Goal: Task Accomplishment & Management: Use online tool/utility

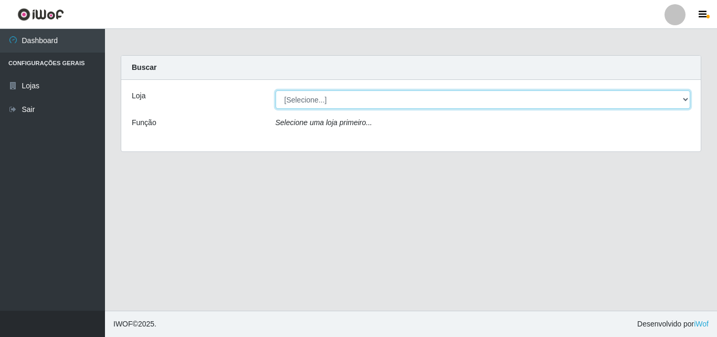
click at [683, 101] on select "[Selecione...] Hiper Queiroz - [GEOGRAPHIC_DATA]" at bounding box center [483, 99] width 415 height 18
select select "514"
click at [276, 90] on select "[Selecione...] Hiper Queiroz - [GEOGRAPHIC_DATA]" at bounding box center [483, 99] width 415 height 18
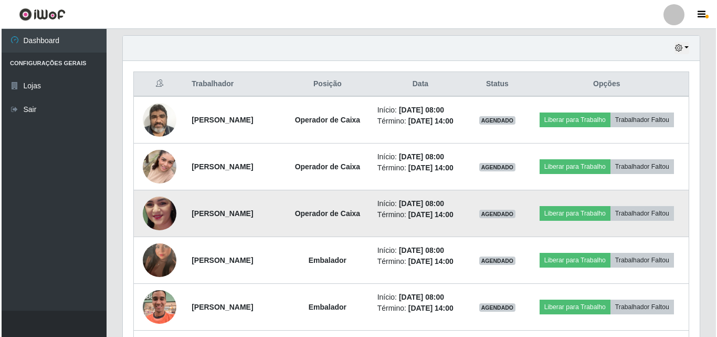
scroll to position [361, 0]
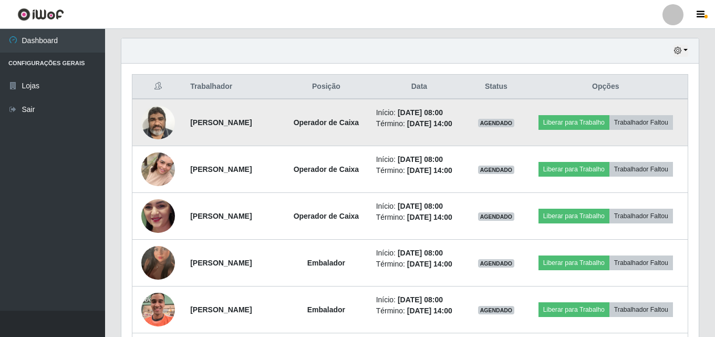
click at [152, 114] on img at bounding box center [158, 122] width 34 height 45
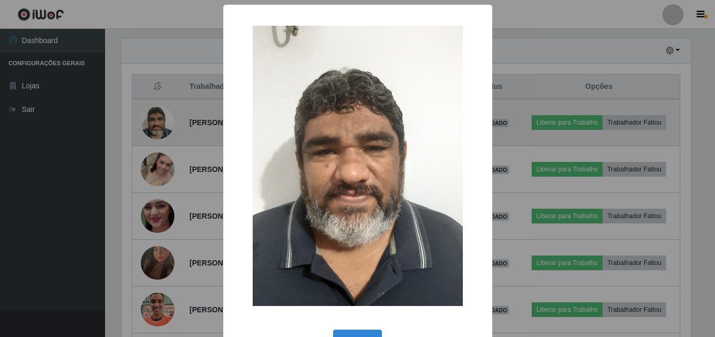
scroll to position [218, 572]
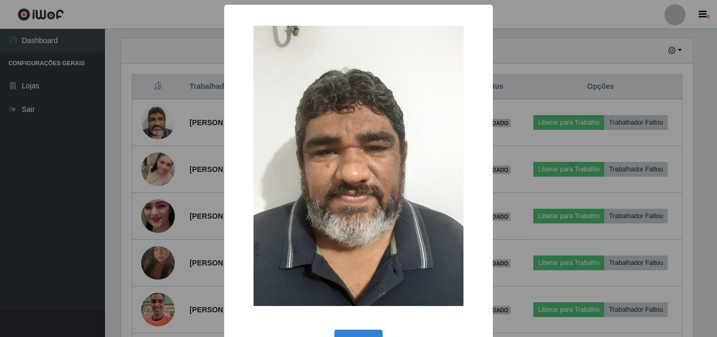
click at [176, 135] on div "× OK Cancel" at bounding box center [358, 168] width 717 height 337
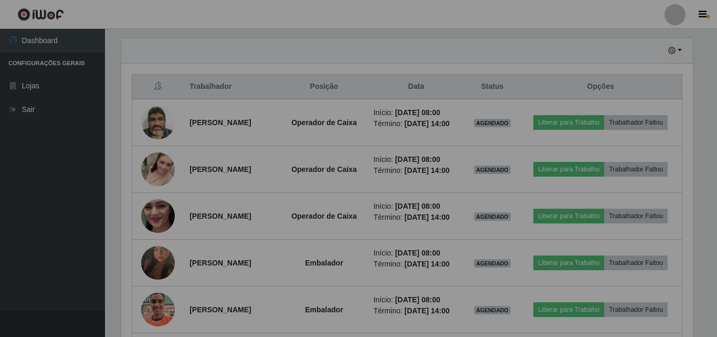
scroll to position [218, 577]
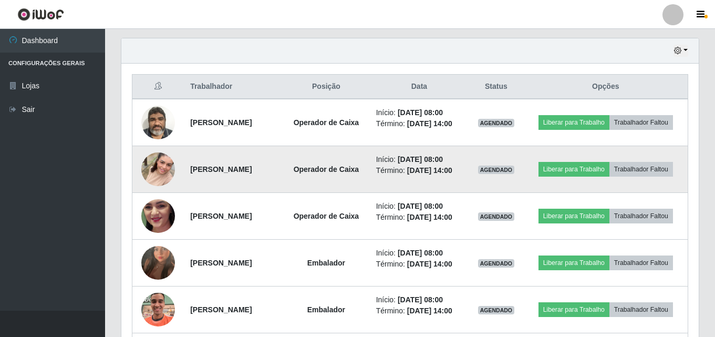
click at [156, 172] on img at bounding box center [158, 169] width 34 height 60
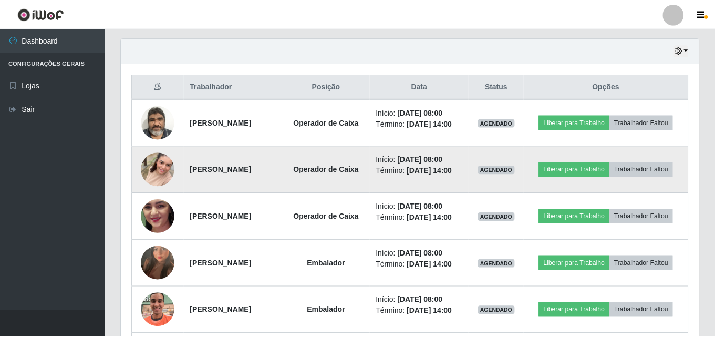
scroll to position [218, 572]
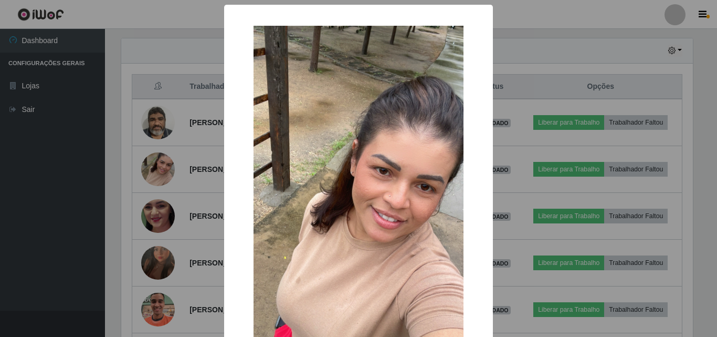
click at [201, 155] on div "× OK Cancel" at bounding box center [358, 168] width 717 height 337
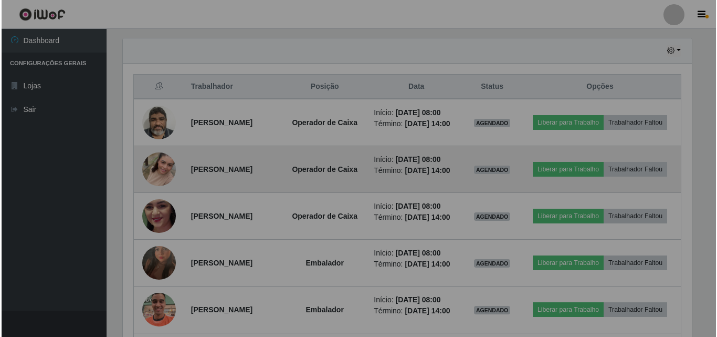
scroll to position [218, 577]
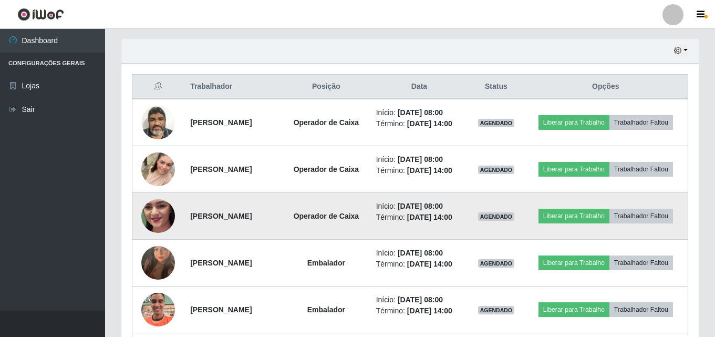
click at [156, 211] on img at bounding box center [158, 216] width 34 height 75
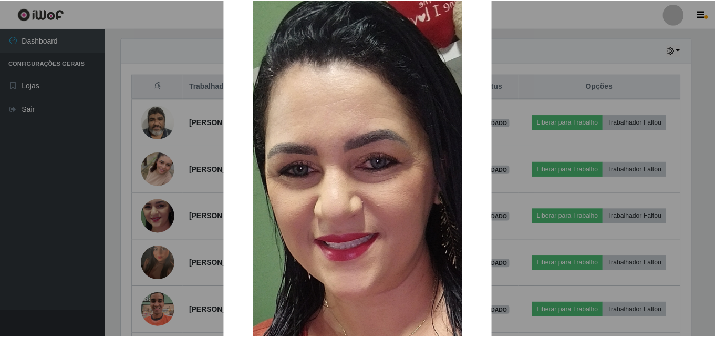
scroll to position [53, 0]
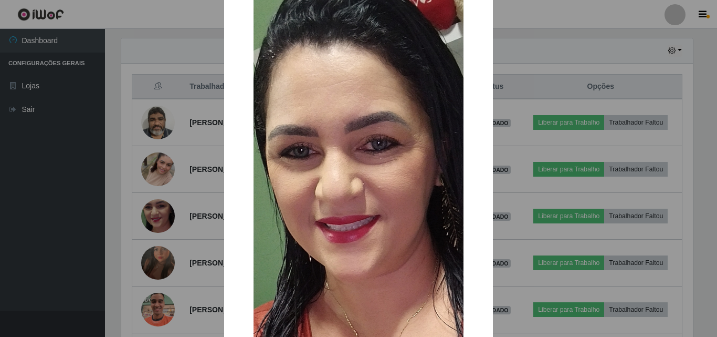
click at [227, 176] on div "× OK Cancel" at bounding box center [358, 226] width 269 height 549
click at [203, 178] on div "× OK Cancel" at bounding box center [358, 168] width 717 height 337
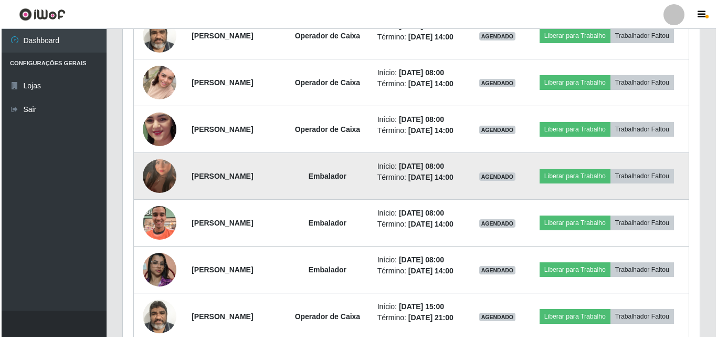
scroll to position [466, 0]
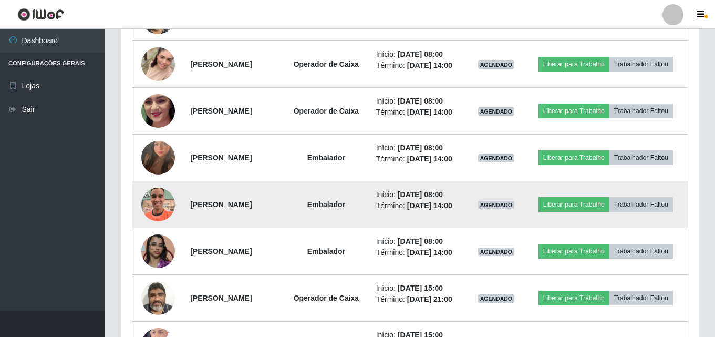
click at [154, 203] on img at bounding box center [158, 204] width 34 height 60
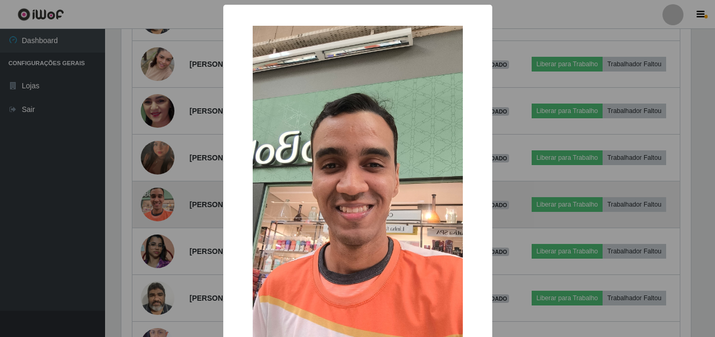
scroll to position [218, 572]
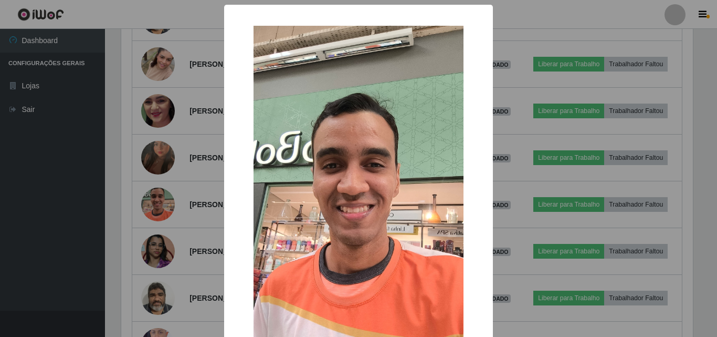
click at [175, 197] on div "× OK Cancel" at bounding box center [358, 168] width 717 height 337
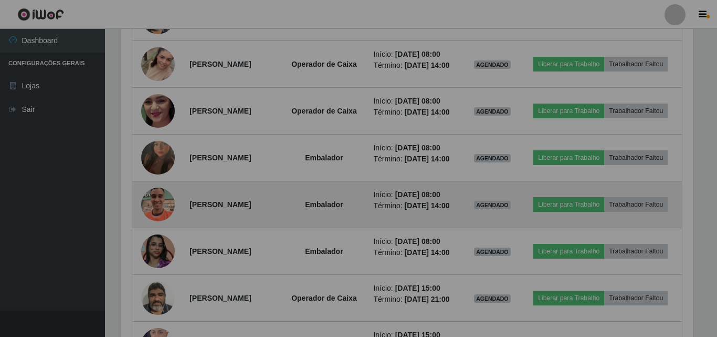
scroll to position [218, 577]
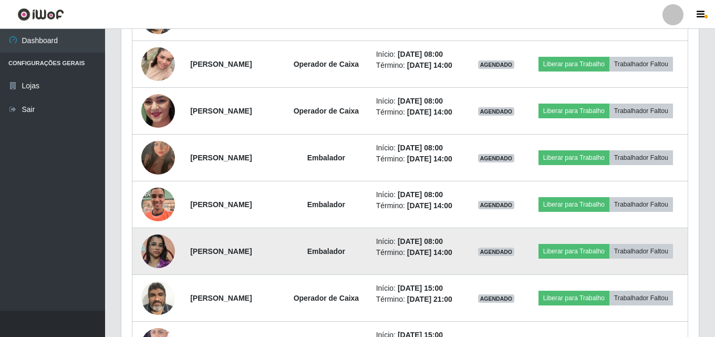
click at [158, 245] on img at bounding box center [158, 251] width 34 height 60
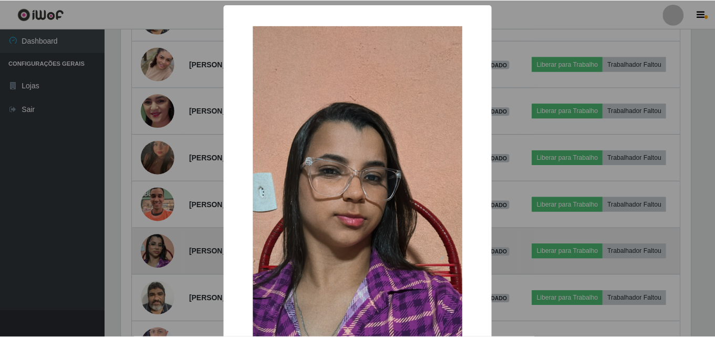
scroll to position [218, 572]
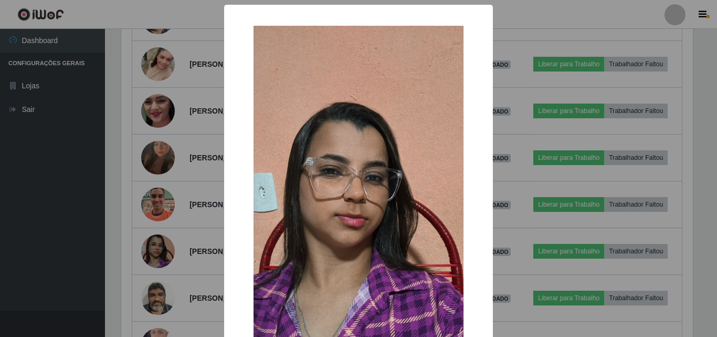
click at [179, 230] on div "× OK Cancel" at bounding box center [358, 168] width 717 height 337
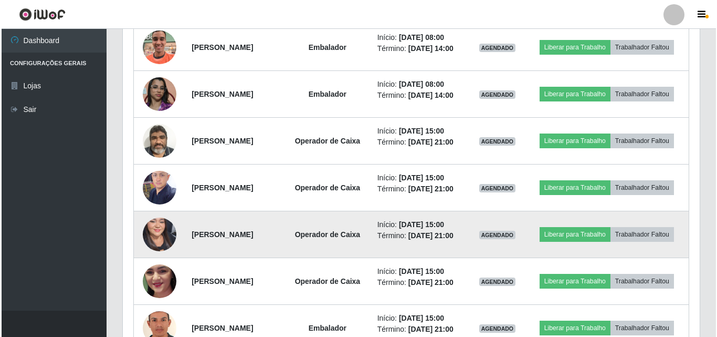
scroll to position [624, 0]
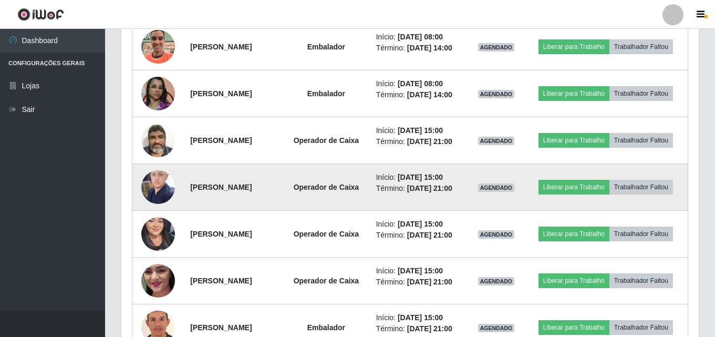
click at [161, 194] on img at bounding box center [158, 186] width 34 height 45
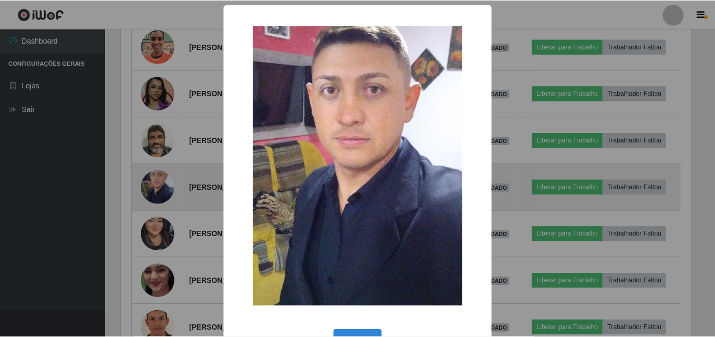
scroll to position [218, 572]
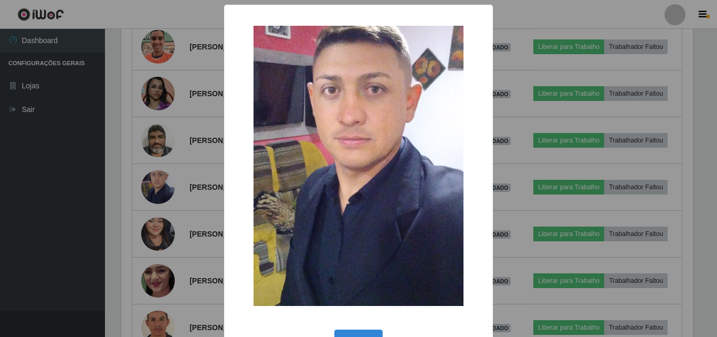
click at [188, 201] on div "× OK Cancel" at bounding box center [358, 168] width 717 height 337
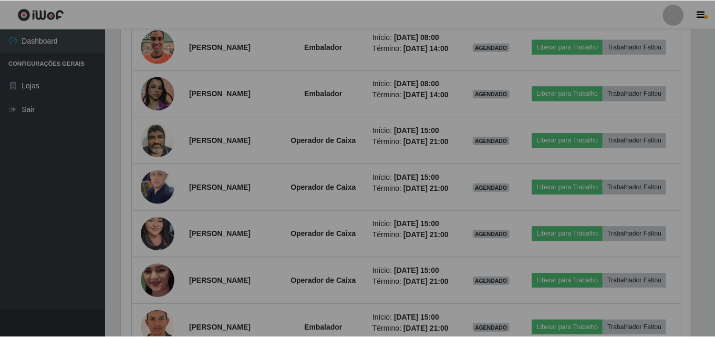
scroll to position [218, 577]
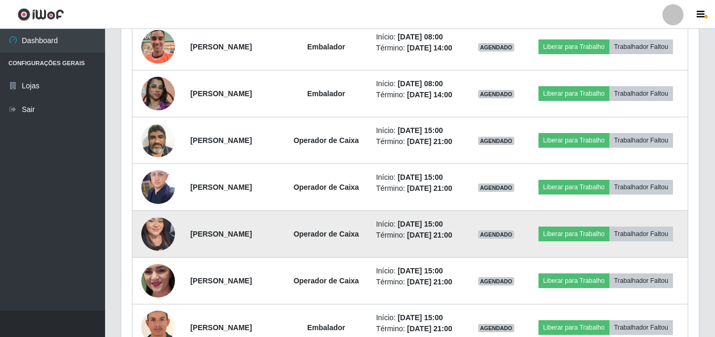
click at [158, 237] on img at bounding box center [158, 233] width 34 height 72
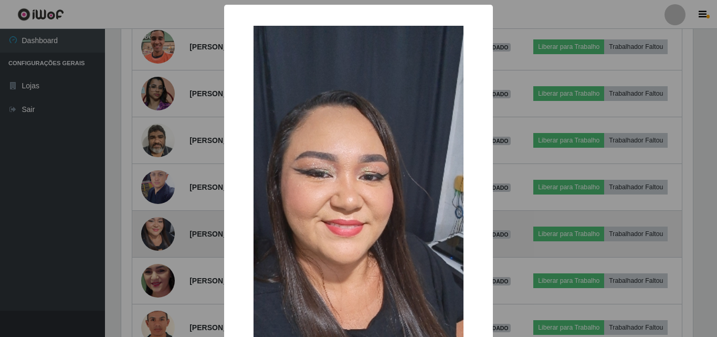
click at [158, 237] on div "× OK Cancel" at bounding box center [358, 168] width 717 height 337
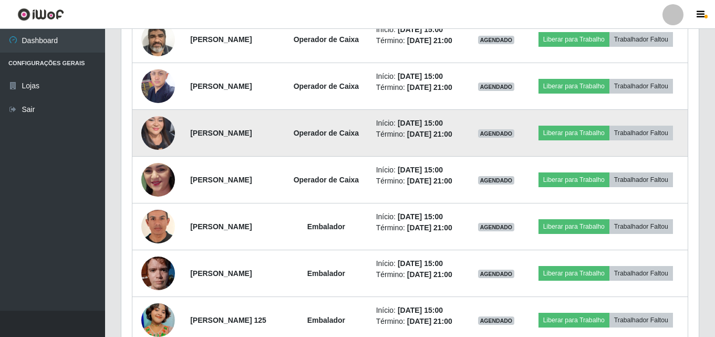
scroll to position [729, 0]
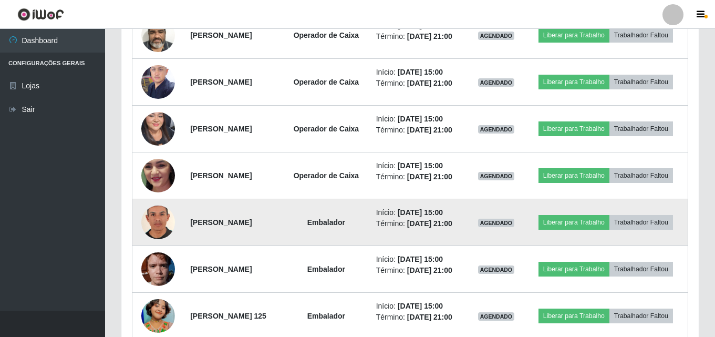
click at [149, 228] on img at bounding box center [158, 222] width 34 height 49
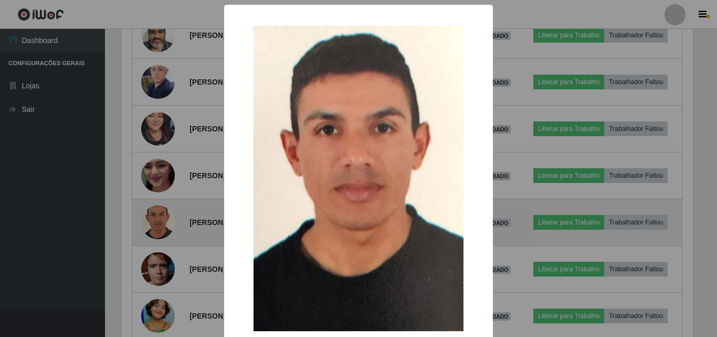
click at [149, 228] on div "× OK Cancel" at bounding box center [358, 168] width 717 height 337
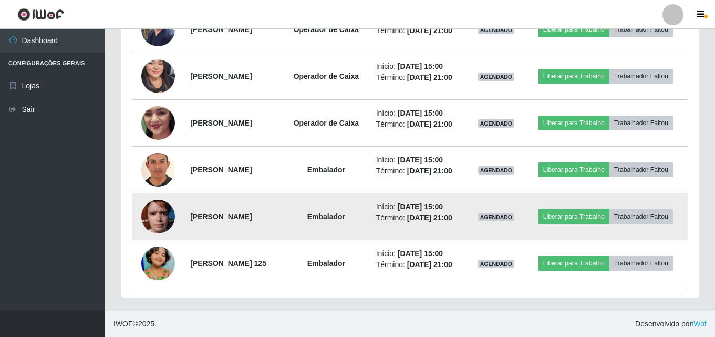
click at [155, 215] on img at bounding box center [158, 216] width 34 height 45
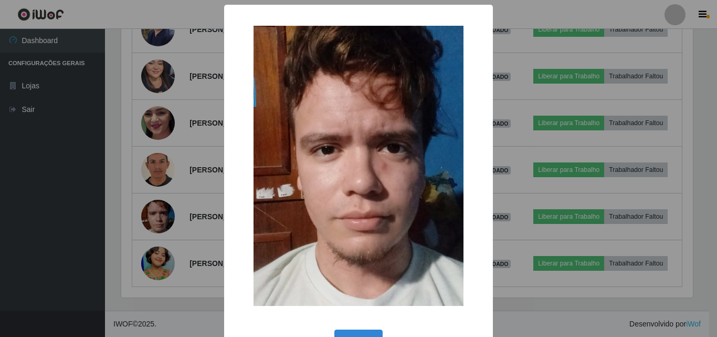
click at [154, 215] on div "× OK Cancel" at bounding box center [358, 168] width 717 height 337
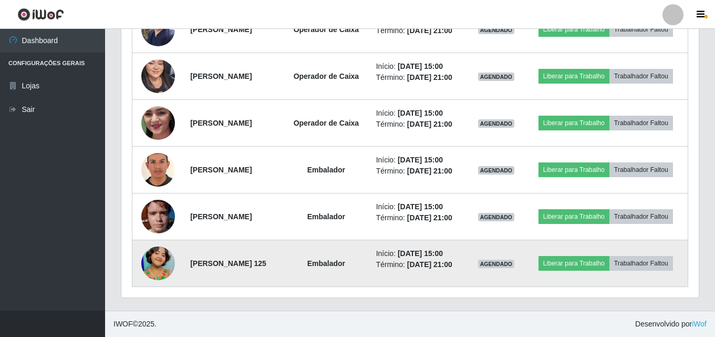
click at [159, 261] on img at bounding box center [158, 263] width 34 height 60
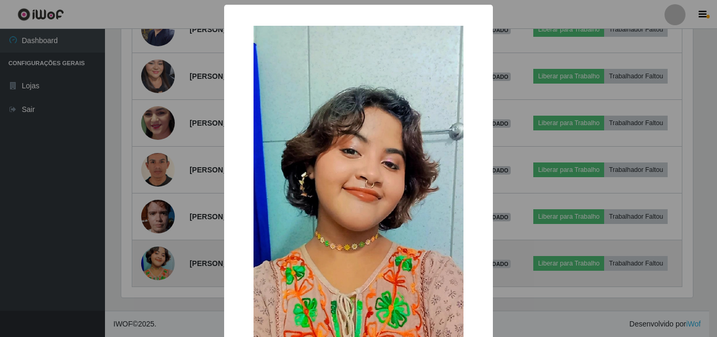
click at [159, 261] on div "× OK Cancel" at bounding box center [358, 168] width 717 height 337
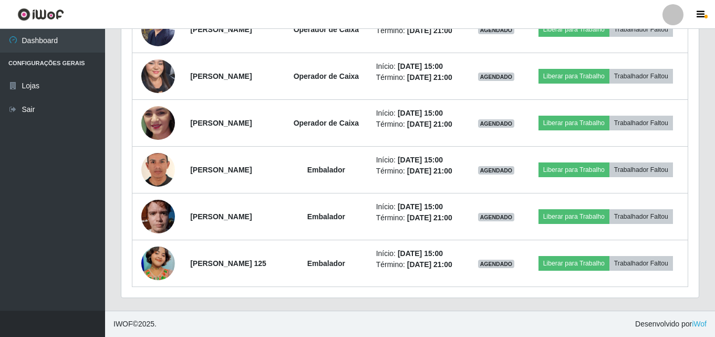
drag, startPoint x: 174, startPoint y: 253, endPoint x: 183, endPoint y: 344, distance: 92.3
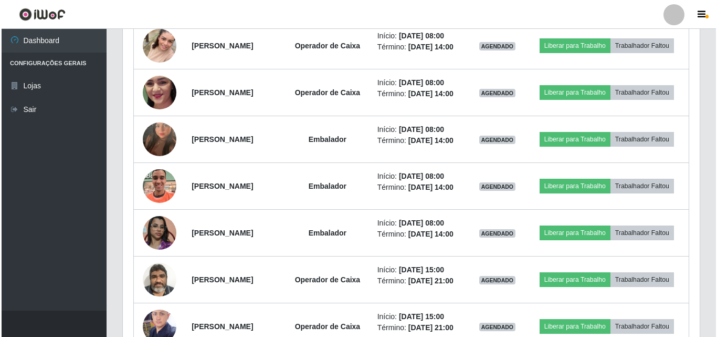
scroll to position [466, 0]
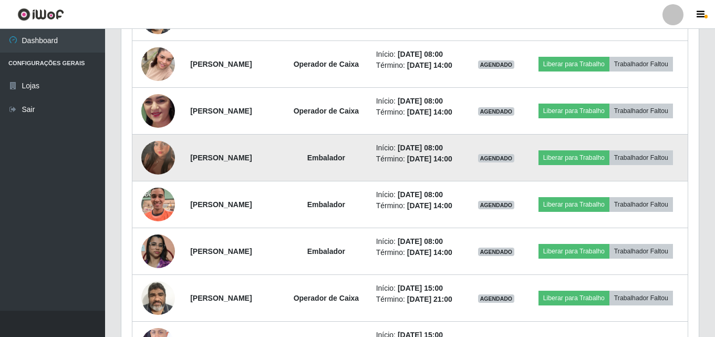
click at [156, 164] on img at bounding box center [158, 158] width 34 height 60
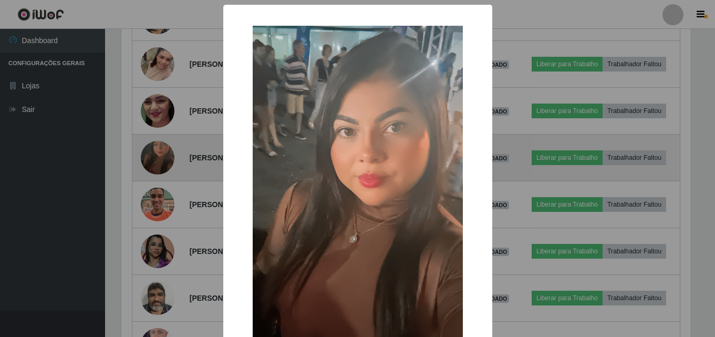
scroll to position [218, 572]
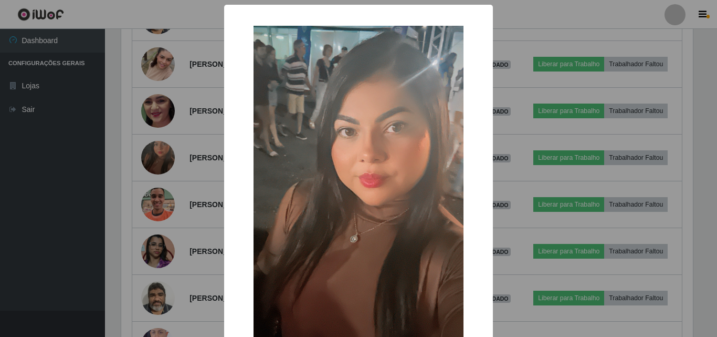
click at [76, 181] on div "× OK Cancel" at bounding box center [358, 168] width 717 height 337
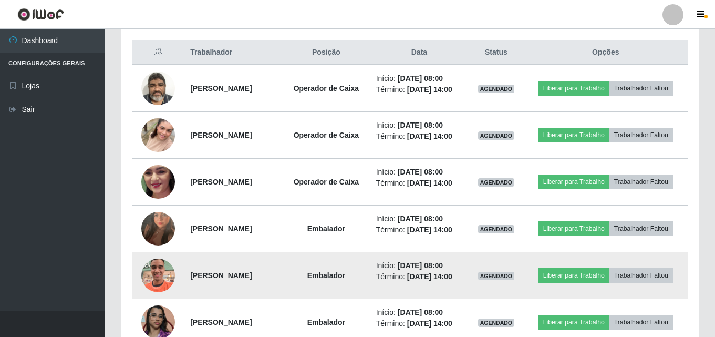
scroll to position [414, 0]
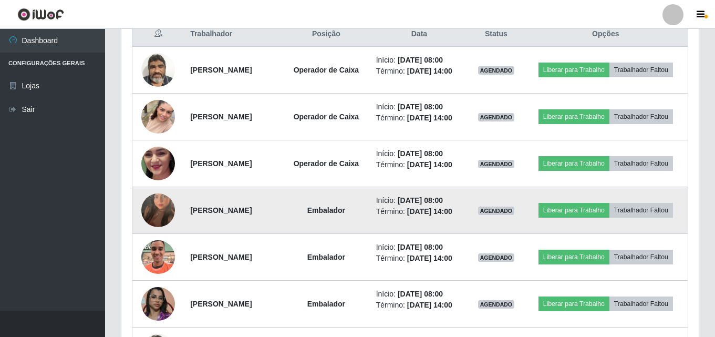
click at [147, 212] on img at bounding box center [158, 210] width 34 height 60
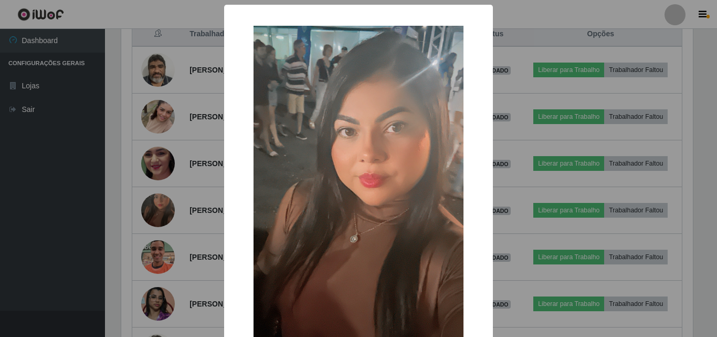
click at [95, 204] on div "× OK Cancel" at bounding box center [358, 168] width 717 height 337
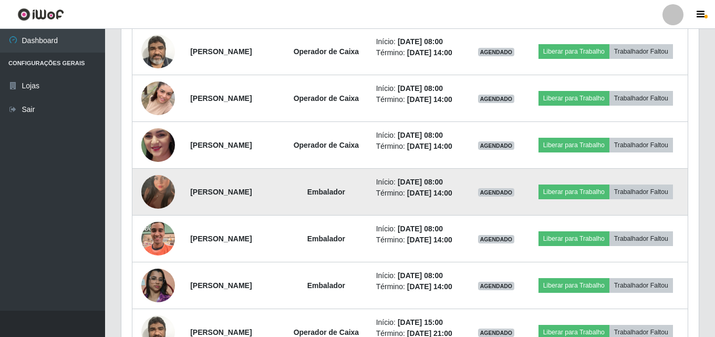
scroll to position [414, 0]
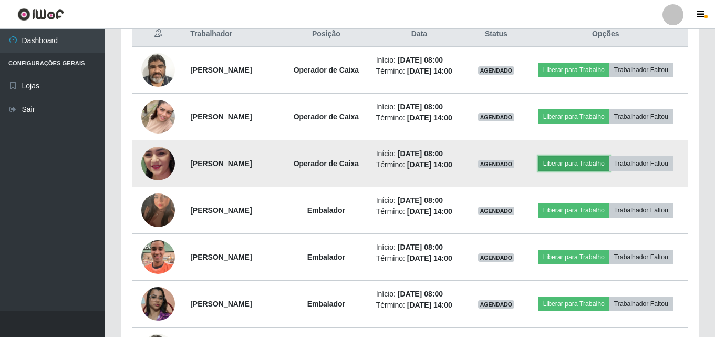
click at [568, 164] on button "Liberar para Trabalho" at bounding box center [573, 163] width 71 height 15
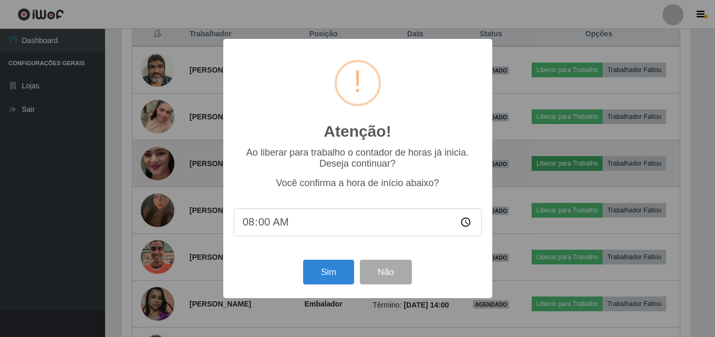
scroll to position [218, 572]
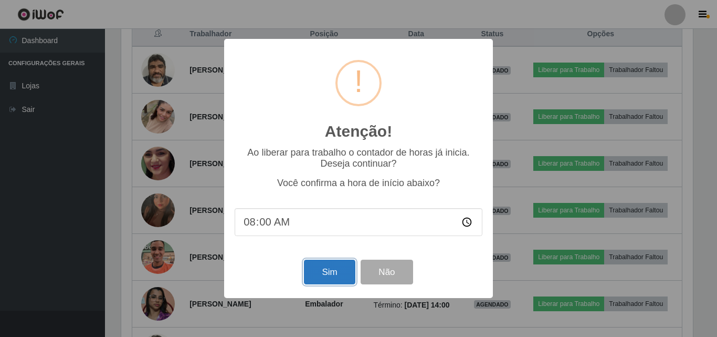
click at [336, 274] on button "Sim" at bounding box center [329, 271] width 51 height 25
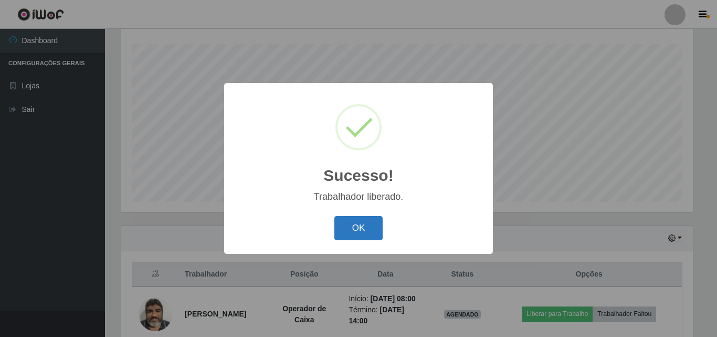
click at [366, 227] on button "OK" at bounding box center [358, 228] width 49 height 25
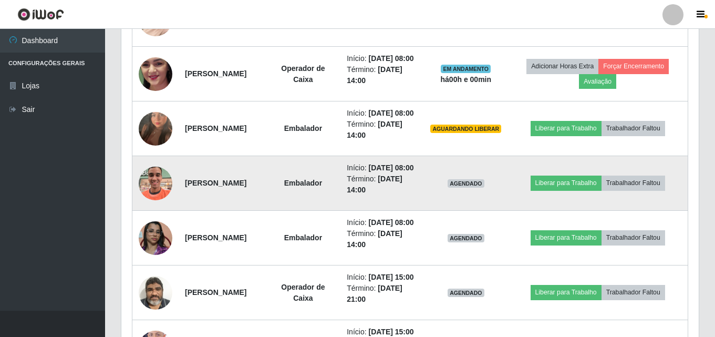
scroll to position [594, 0]
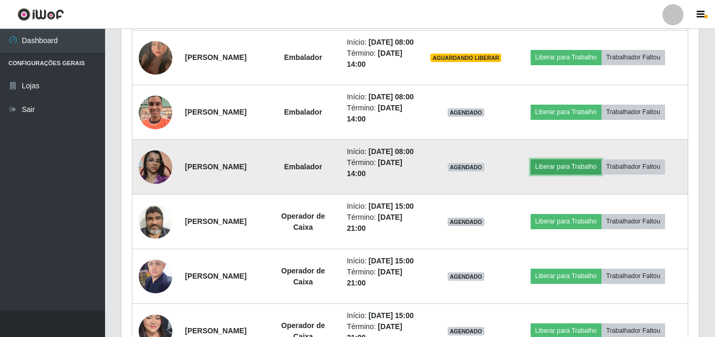
click at [572, 174] on button "Liberar para Trabalho" at bounding box center [565, 166] width 71 height 15
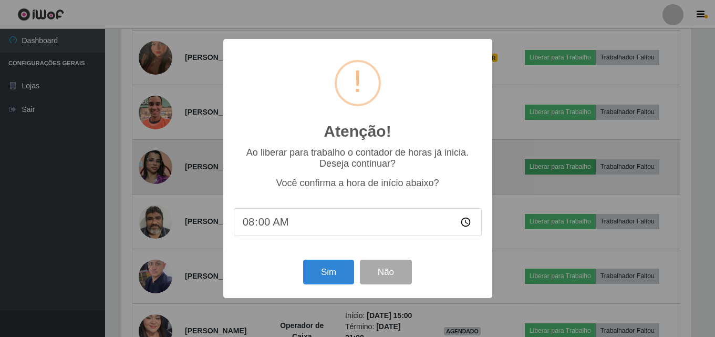
scroll to position [218, 572]
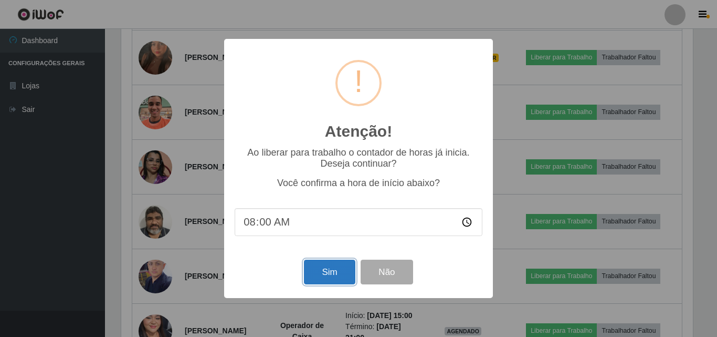
click at [336, 281] on button "Sim" at bounding box center [329, 271] width 51 height 25
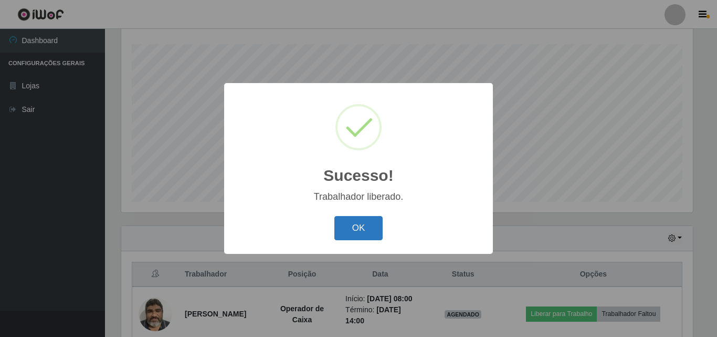
click at [354, 232] on button "OK" at bounding box center [358, 228] width 49 height 25
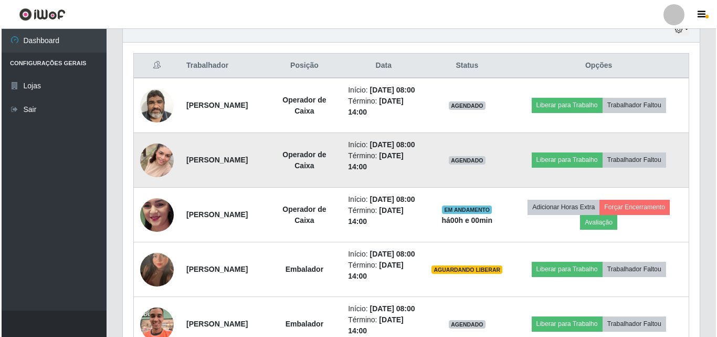
scroll to position [331, 0]
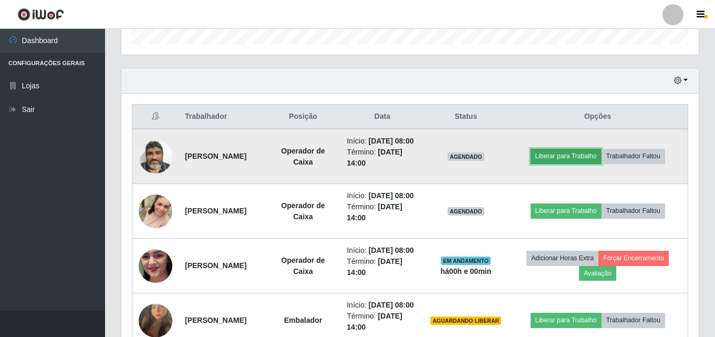
click at [584, 161] on button "Liberar para Trabalho" at bounding box center [565, 156] width 71 height 15
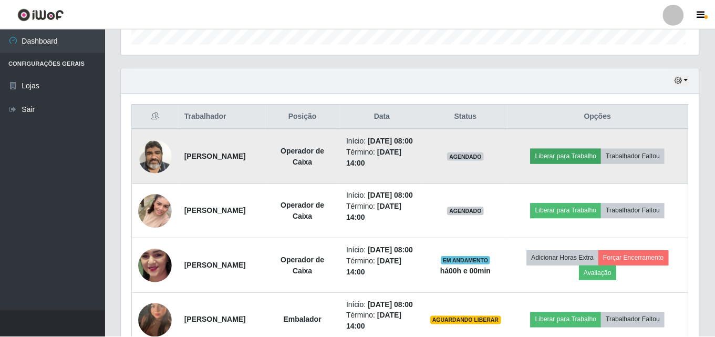
scroll to position [218, 572]
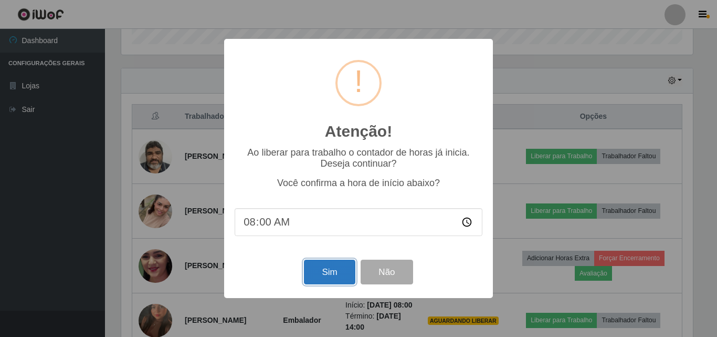
click at [338, 276] on button "Sim" at bounding box center [329, 271] width 51 height 25
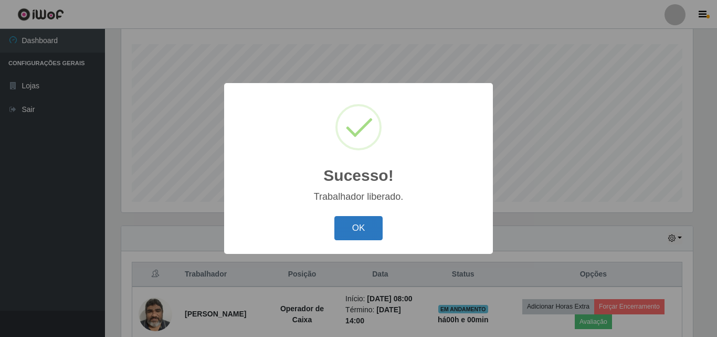
click at [363, 231] on button "OK" at bounding box center [358, 228] width 49 height 25
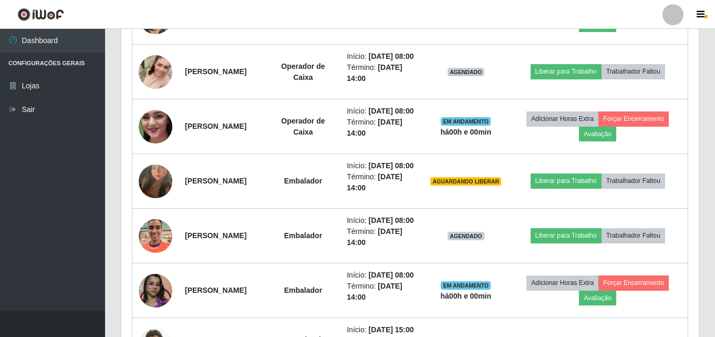
scroll to position [489, 0]
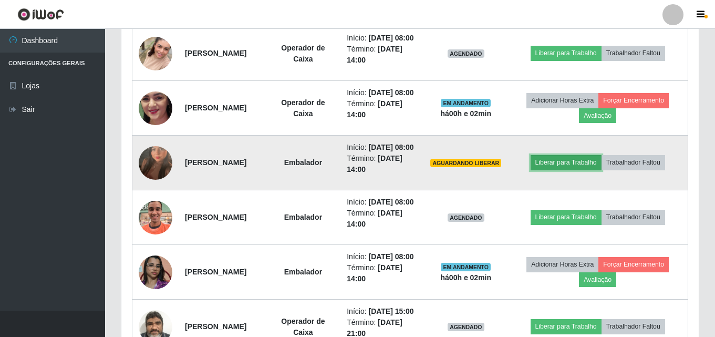
click at [595, 170] on button "Liberar para Trabalho" at bounding box center [565, 162] width 71 height 15
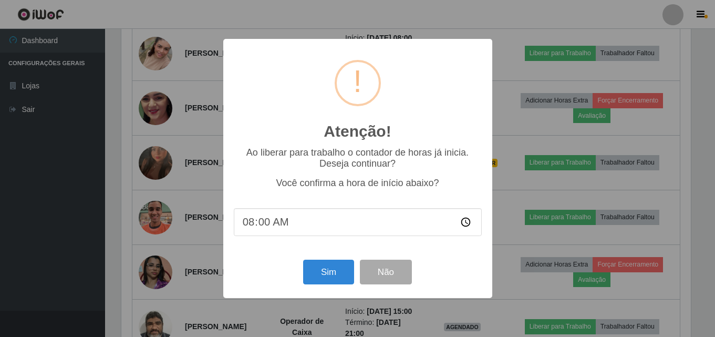
scroll to position [218, 572]
click at [339, 269] on button "Sim" at bounding box center [329, 271] width 51 height 25
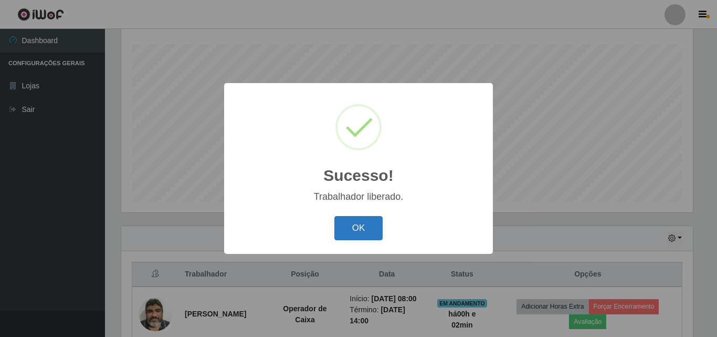
click at [361, 233] on button "OK" at bounding box center [358, 228] width 49 height 25
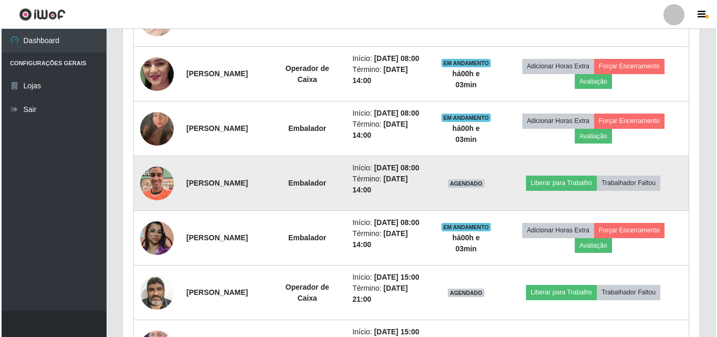
scroll to position [541, 0]
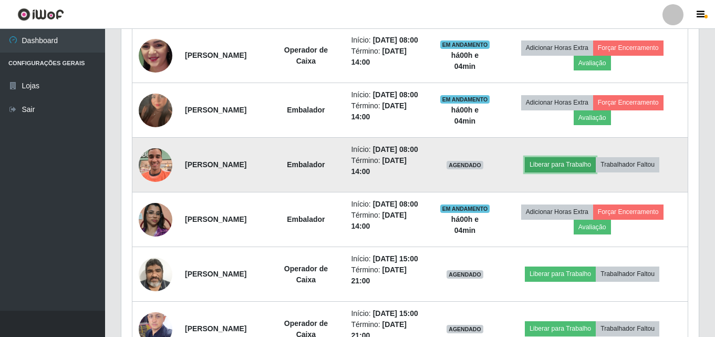
click at [562, 172] on button "Liberar para Trabalho" at bounding box center [560, 164] width 71 height 15
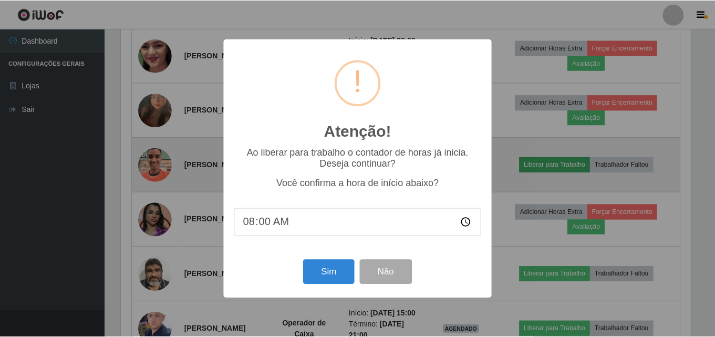
scroll to position [218, 572]
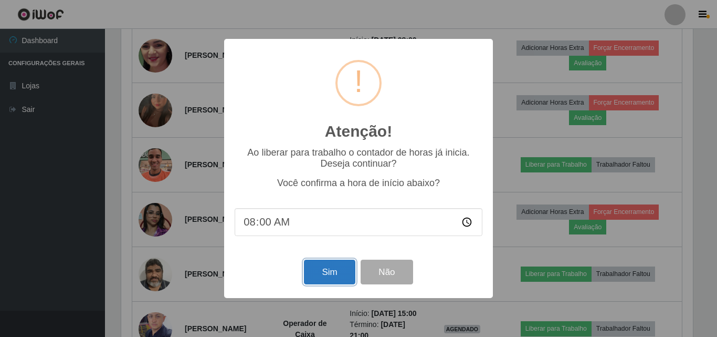
click at [326, 273] on button "Sim" at bounding box center [329, 271] width 51 height 25
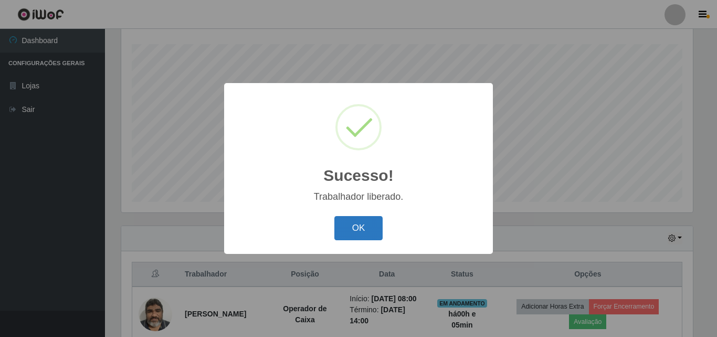
click at [366, 225] on button "OK" at bounding box center [358, 228] width 49 height 25
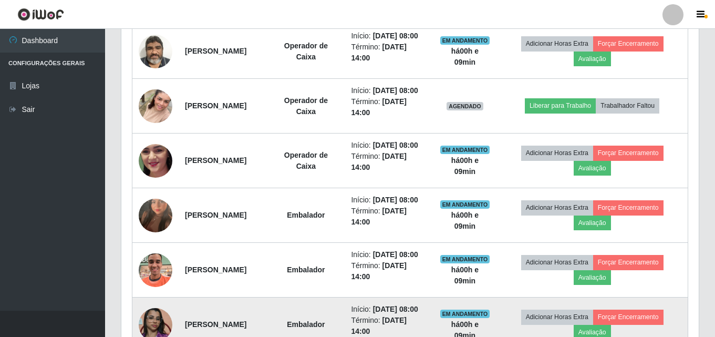
scroll to position [384, 0]
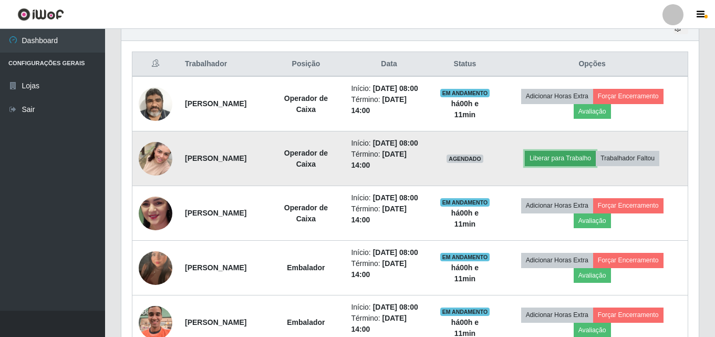
click at [574, 165] on button "Liberar para Trabalho" at bounding box center [560, 158] width 71 height 15
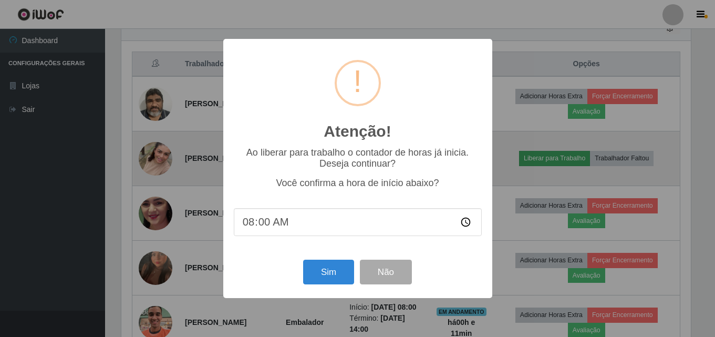
scroll to position [218, 572]
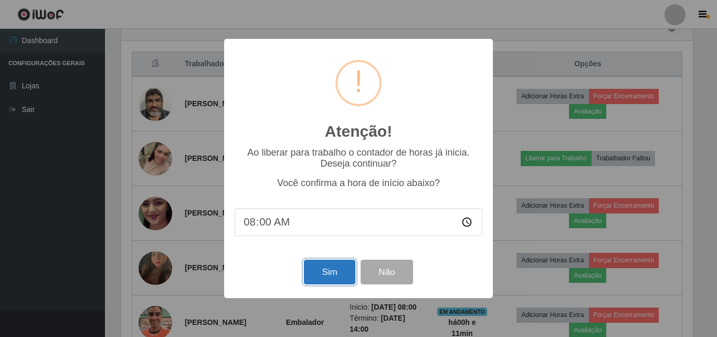
click at [327, 277] on button "Sim" at bounding box center [329, 271] width 51 height 25
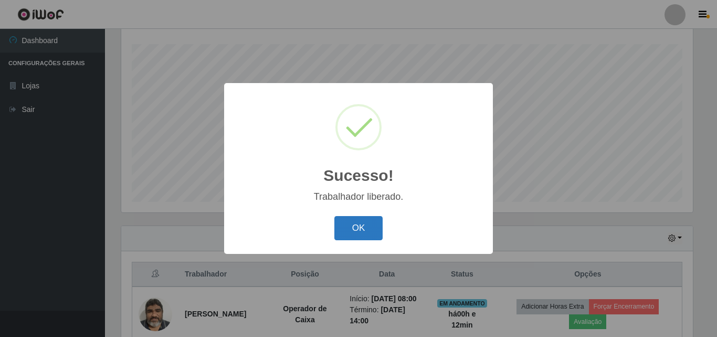
click at [347, 234] on button "OK" at bounding box center [358, 228] width 49 height 25
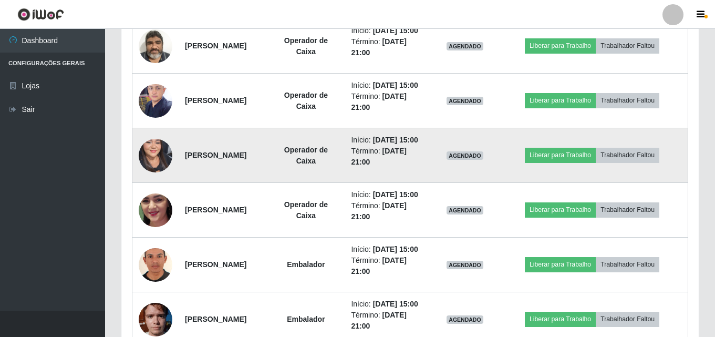
scroll to position [764, 0]
